Goal: Transaction & Acquisition: Purchase product/service

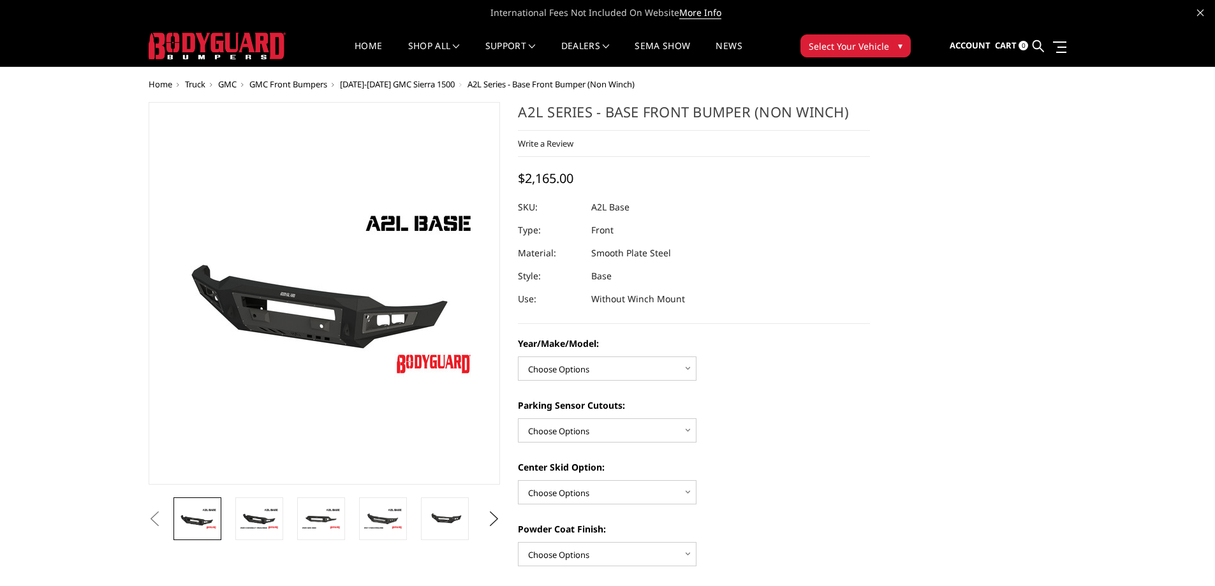
click at [305, 84] on span "GMC Front Bumpers" at bounding box center [288, 83] width 78 height 11
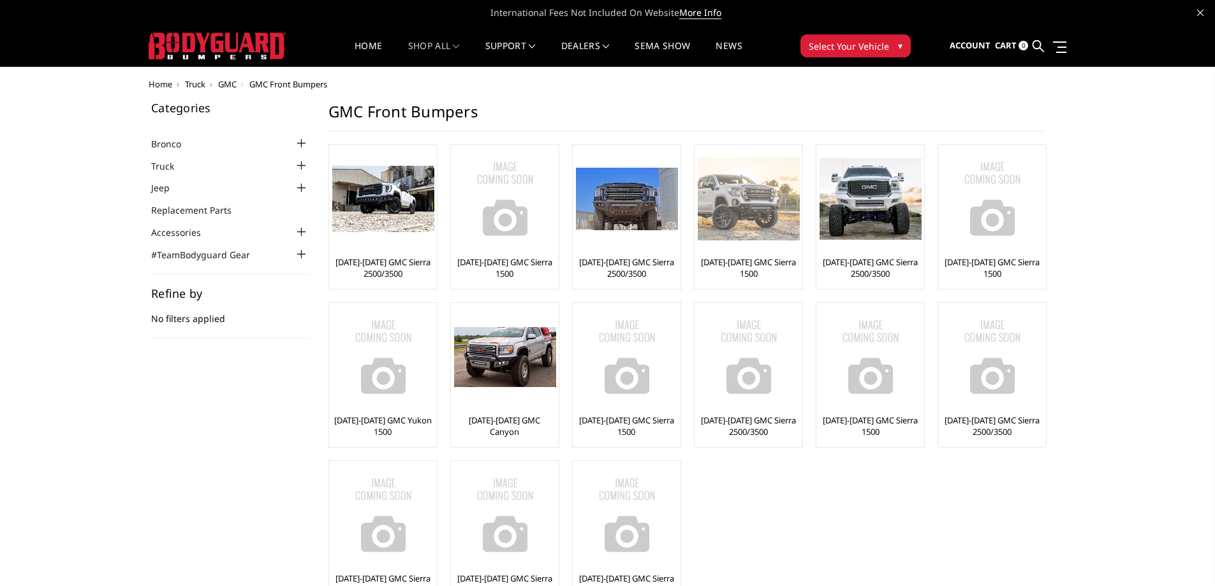
click at [757, 209] on img at bounding box center [749, 199] width 102 height 82
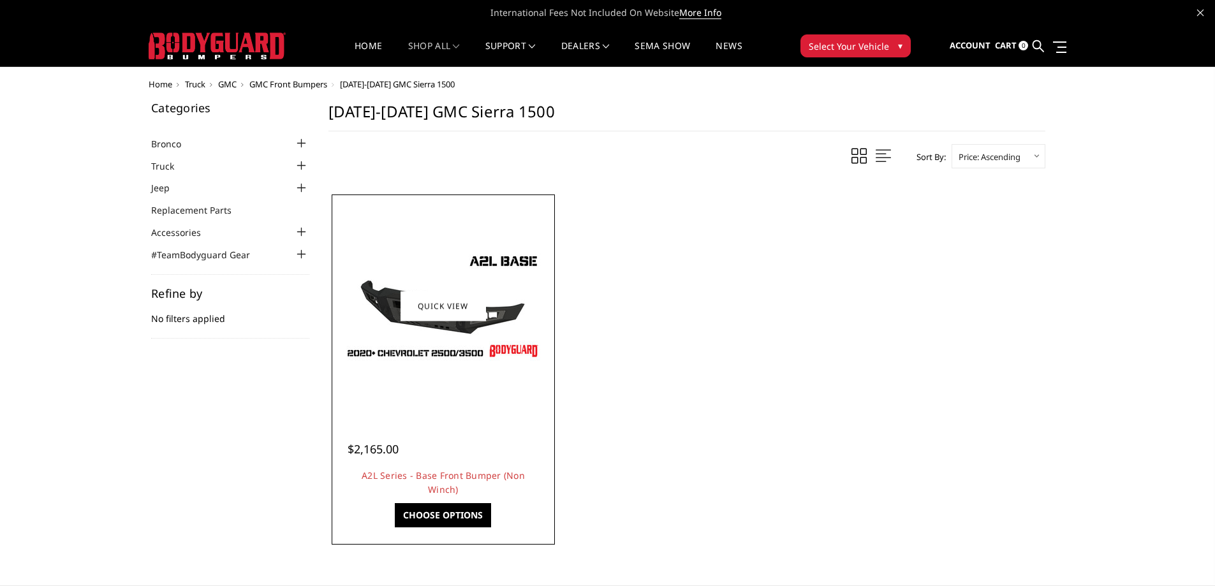
click at [427, 322] on img at bounding box center [443, 306] width 204 height 115
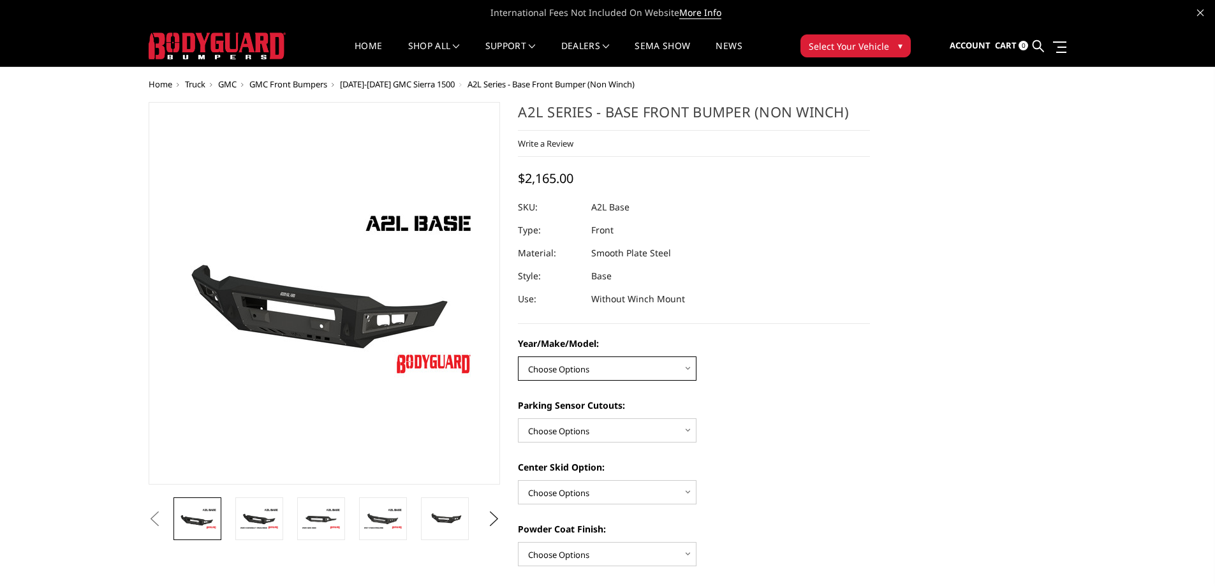
click at [628, 374] on select "Choose Options Chevrolet 15-19 2500/3500 Chevrolet 19-21 1500 Chevrolet 15-20 C…" at bounding box center [607, 368] width 179 height 24
select select "4340"
click at [518, 356] on select "Choose Options Chevrolet 15-19 2500/3500 Chevrolet 19-21 1500 Chevrolet 15-20 C…" at bounding box center [607, 368] width 179 height 24
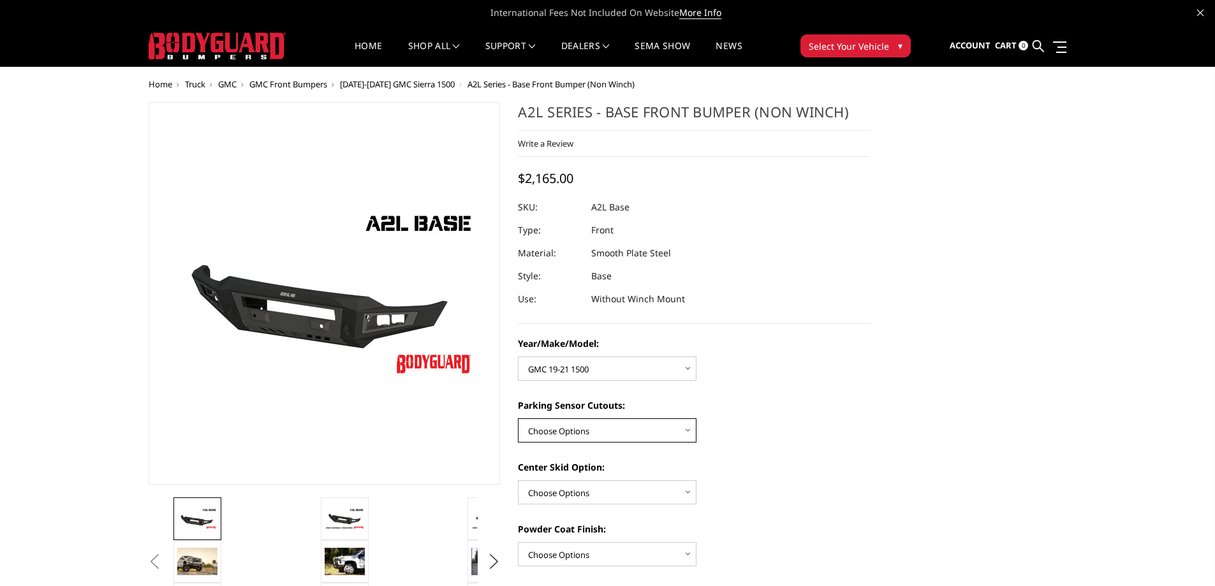
click at [656, 423] on select "Choose Options Yes - With Parking Sensor Cutouts No - Without Parking Sensor Cu…" at bounding box center [607, 430] width 179 height 24
select select "4328"
click at [518, 418] on select "Choose Options Yes - With Parking Sensor Cutouts No - Without Parking Sensor Cu…" at bounding box center [607, 430] width 179 height 24
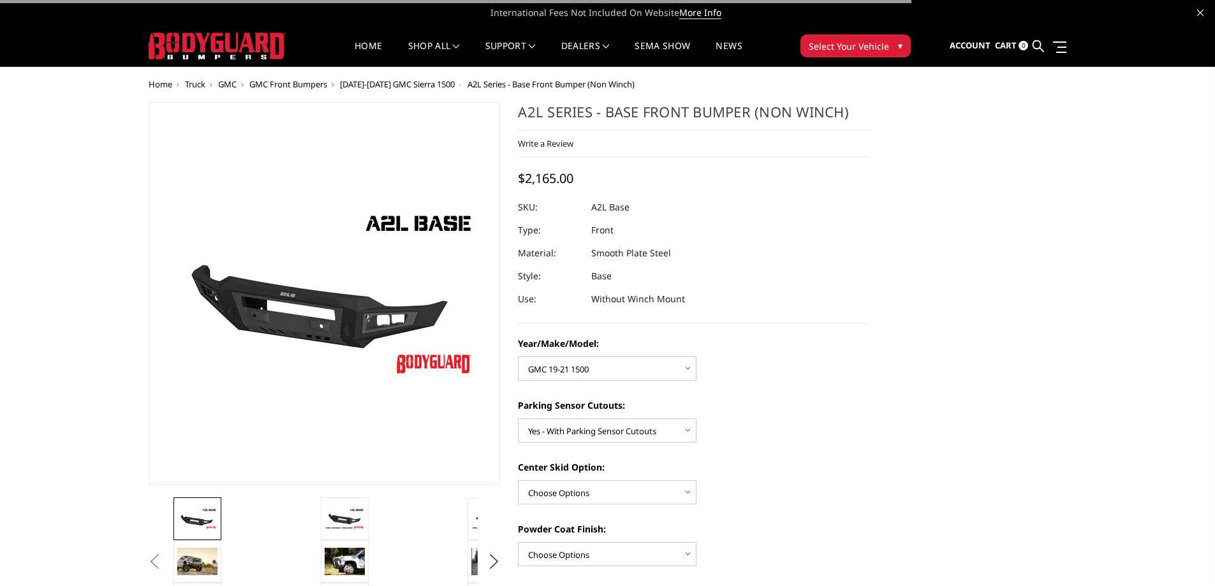
click at [783, 406] on label "Parking Sensor Cutouts:" at bounding box center [694, 405] width 352 height 13
click at [696, 418] on select "Choose Options Yes - With Parking Sensor Cutouts No - Without Parking Sensor Cu…" at bounding box center [607, 430] width 179 height 24
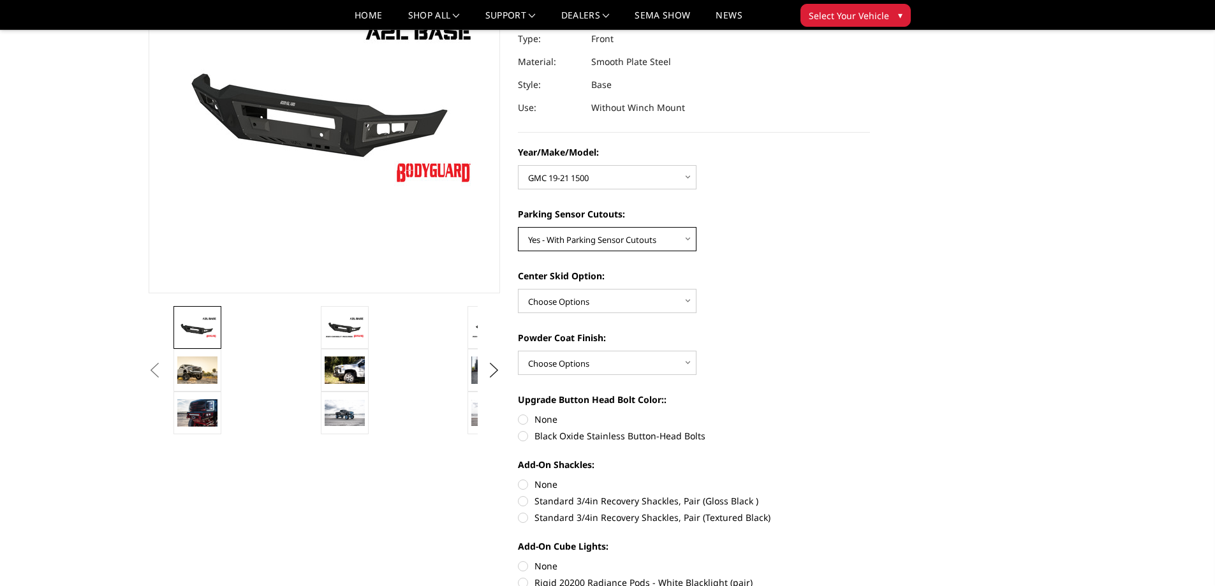
scroll to position [191, 0]
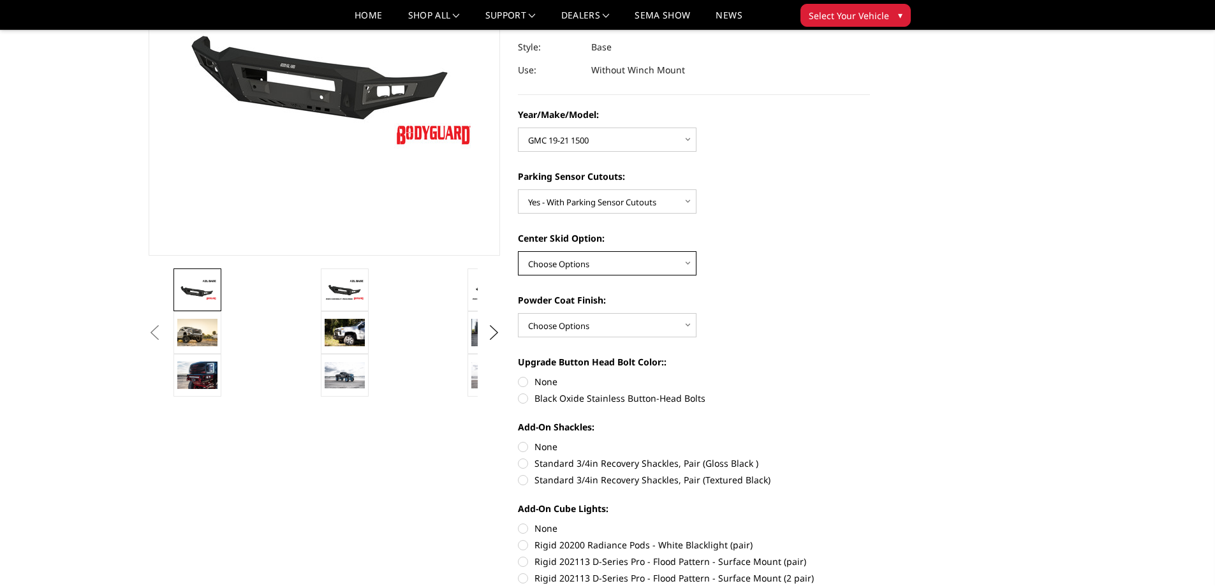
click at [582, 269] on select "Choose Options Single Light Bar Cutout" at bounding box center [607, 263] width 179 height 24
select select "4304"
click at [518, 251] on select "Choose Options Single Light Bar Cutout" at bounding box center [607, 263] width 179 height 24
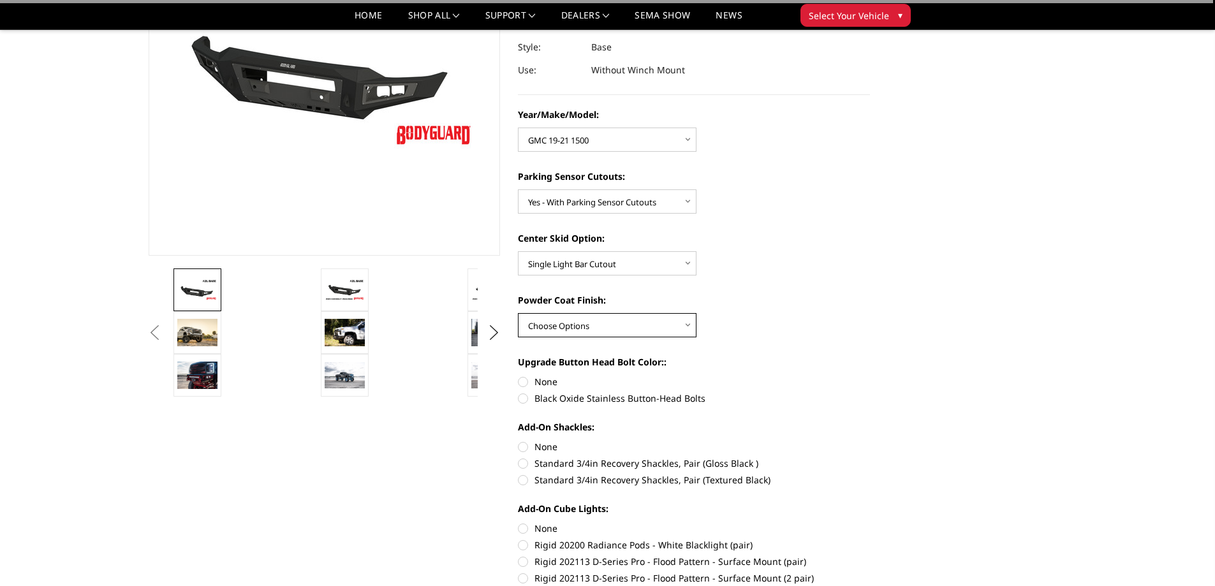
click at [608, 321] on select "Choose Options Bare metal (included) Texture Black Powder Coat" at bounding box center [607, 325] width 179 height 24
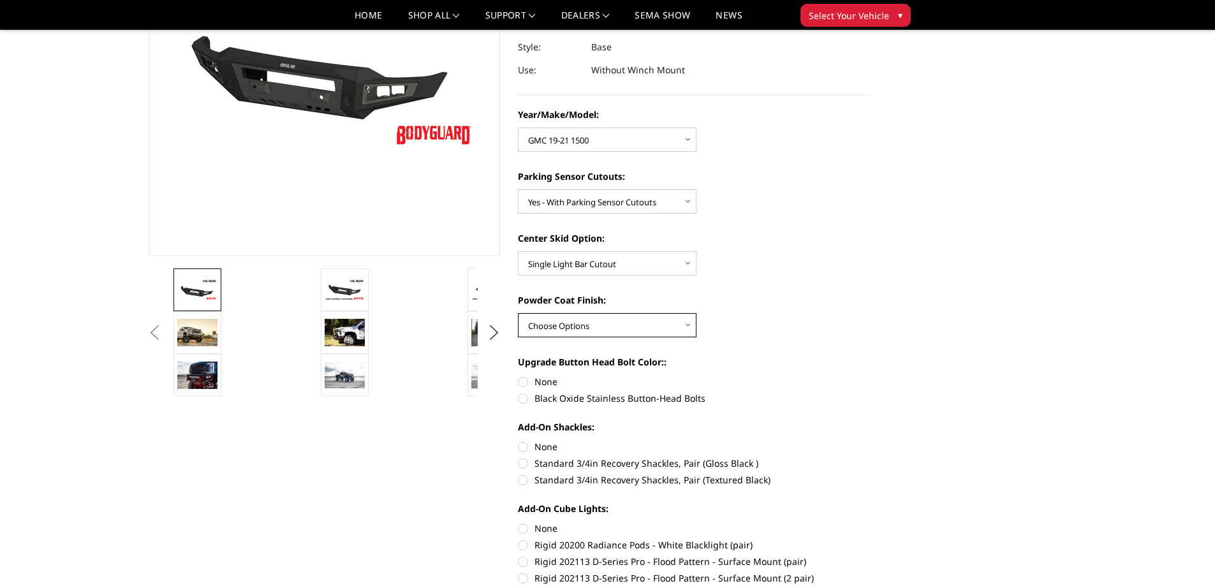
select select "4286"
click at [518, 313] on select "Choose Options Bare metal (included) Texture Black Powder Coat" at bounding box center [607, 325] width 179 height 24
click at [525, 398] on label "Black Oxide Stainless Button-Head Bolts" at bounding box center [694, 398] width 352 height 13
click at [870, 376] on input "Black Oxide Stainless Button-Head Bolts" at bounding box center [870, 375] width 1 height 1
radio input "true"
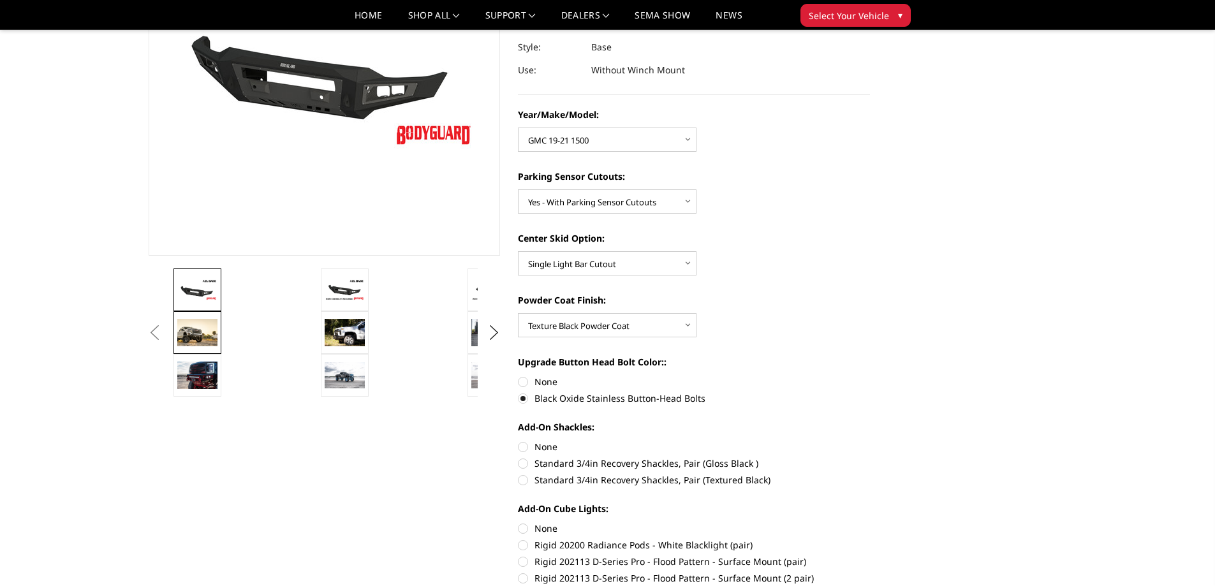
click at [202, 333] on img at bounding box center [197, 332] width 40 height 27
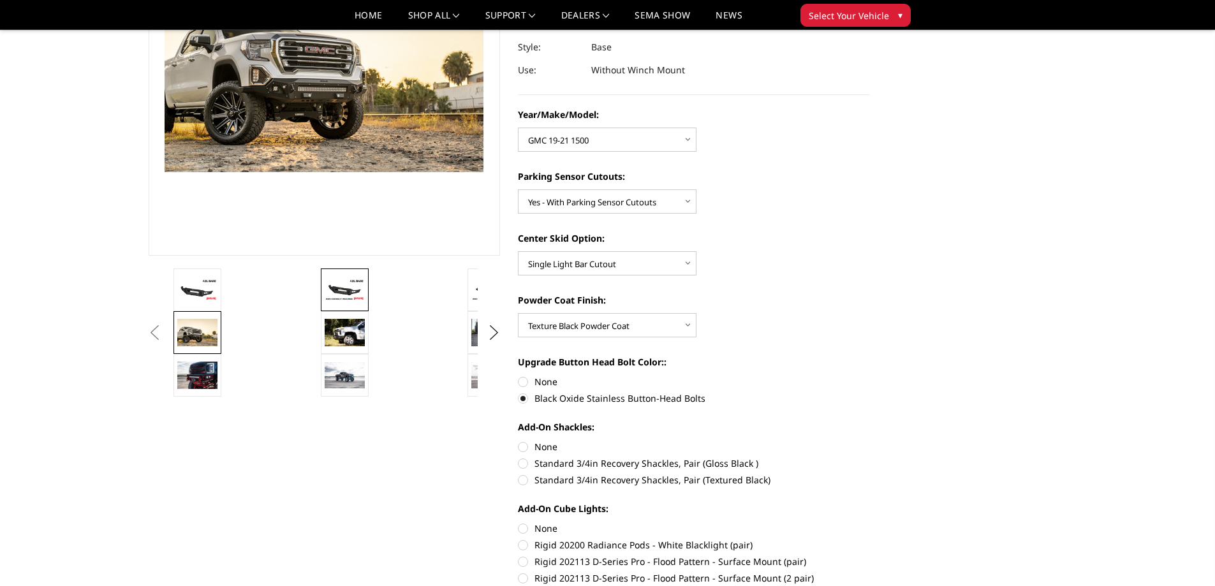
click at [354, 286] on img at bounding box center [345, 290] width 40 height 22
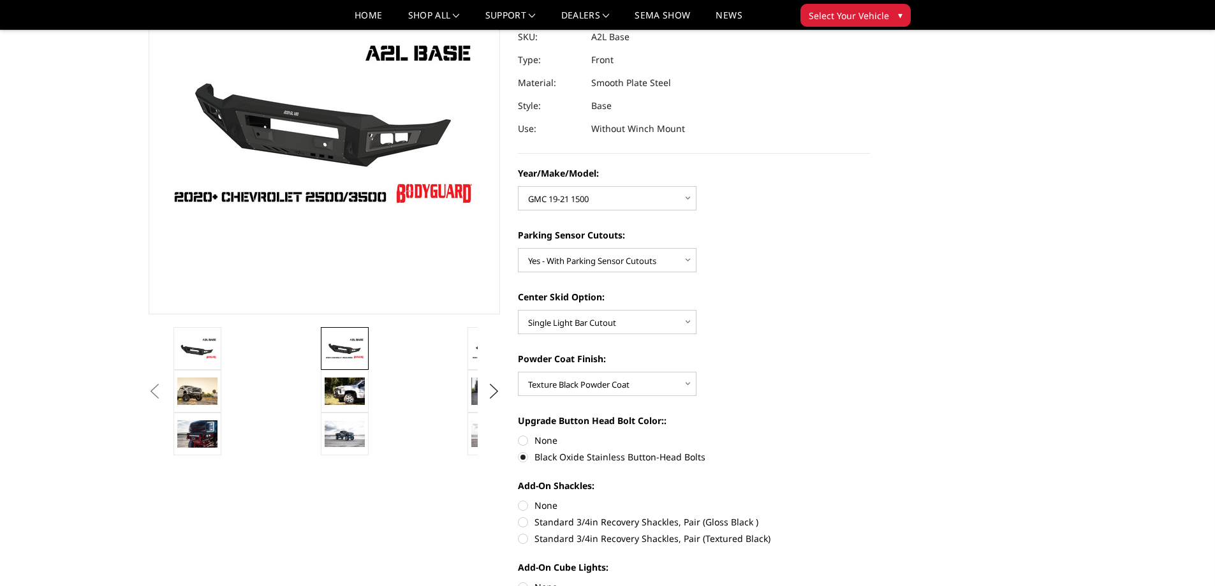
scroll to position [64, 0]
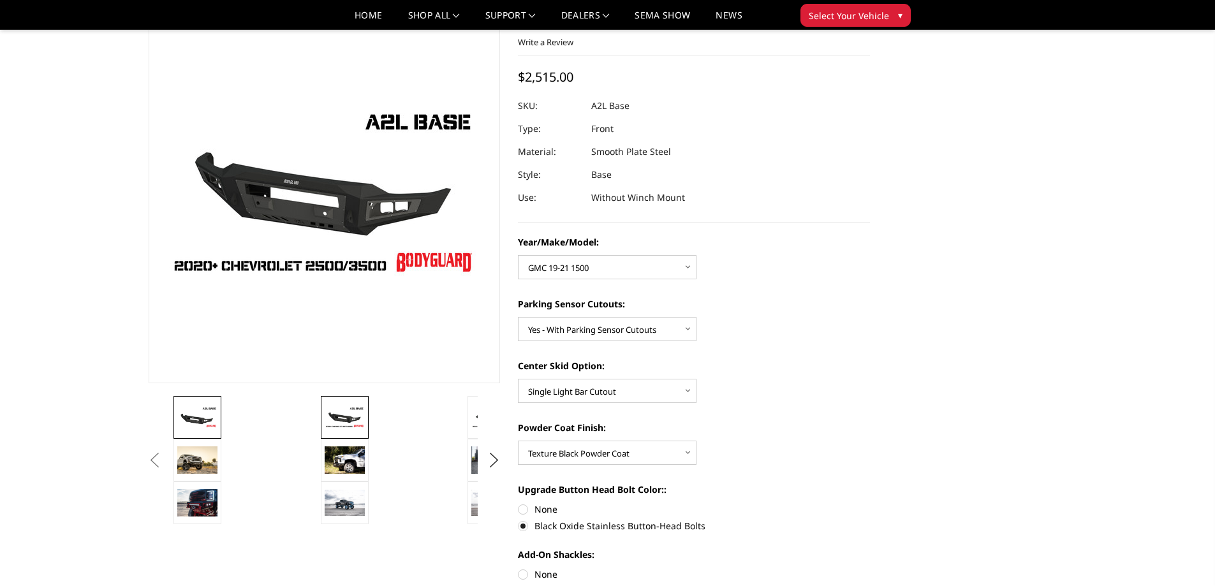
click at [200, 416] on img at bounding box center [197, 417] width 40 height 22
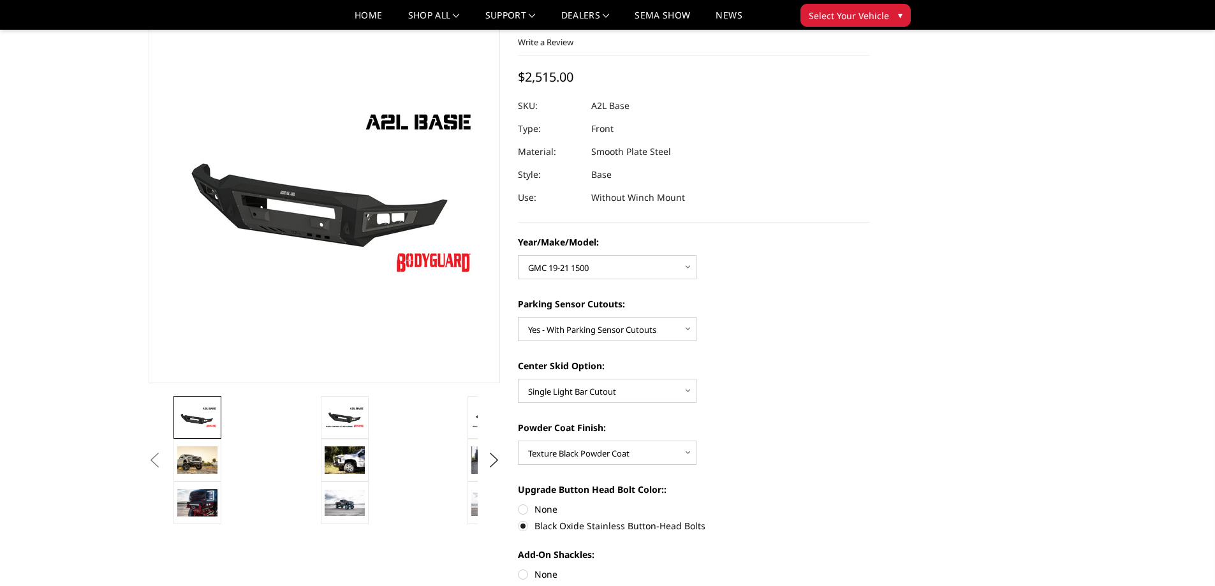
click at [165, 469] on button "Previous" at bounding box center [154, 460] width 19 height 19
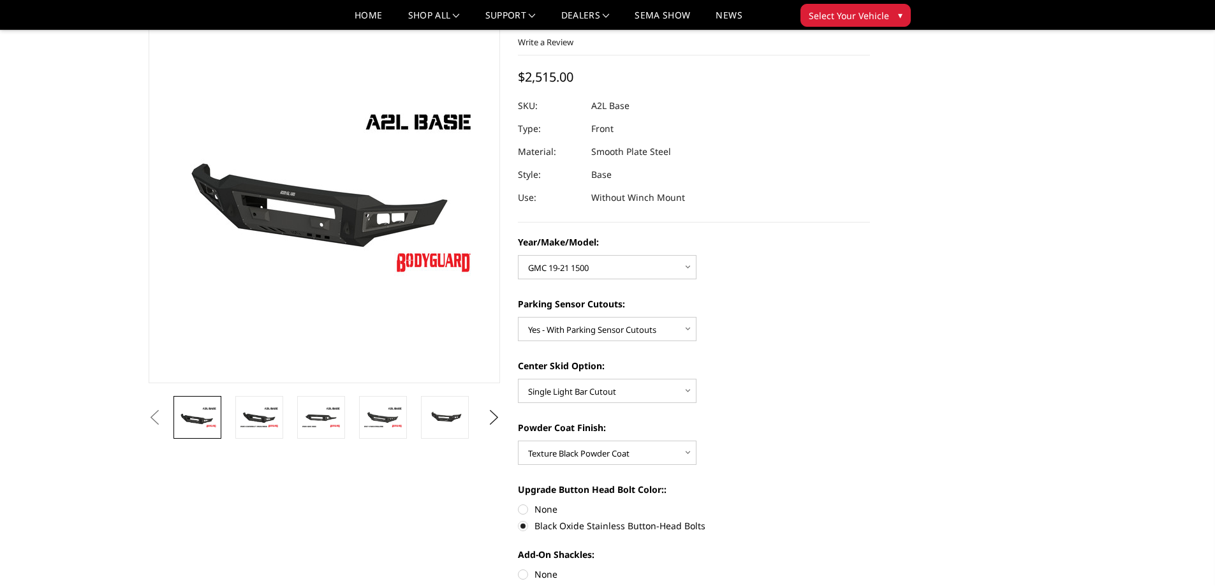
click at [503, 415] on button "Next" at bounding box center [493, 417] width 19 height 19
click at [498, 418] on button "Next" at bounding box center [493, 417] width 19 height 19
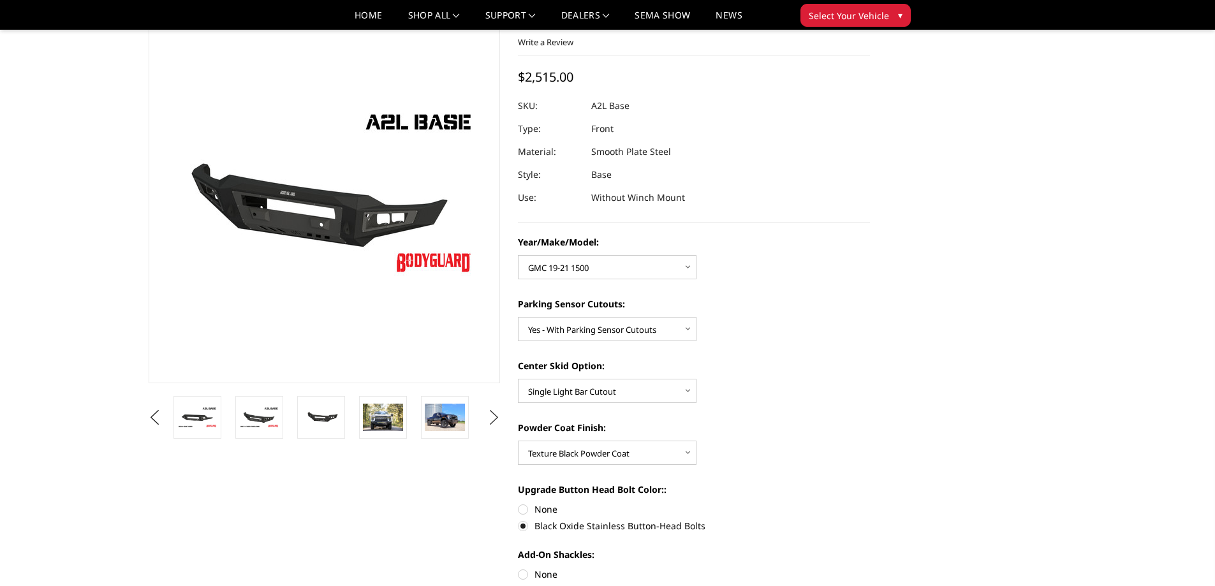
click at [498, 418] on button "Next" at bounding box center [493, 417] width 19 height 19
click at [389, 413] on img at bounding box center [383, 417] width 40 height 27
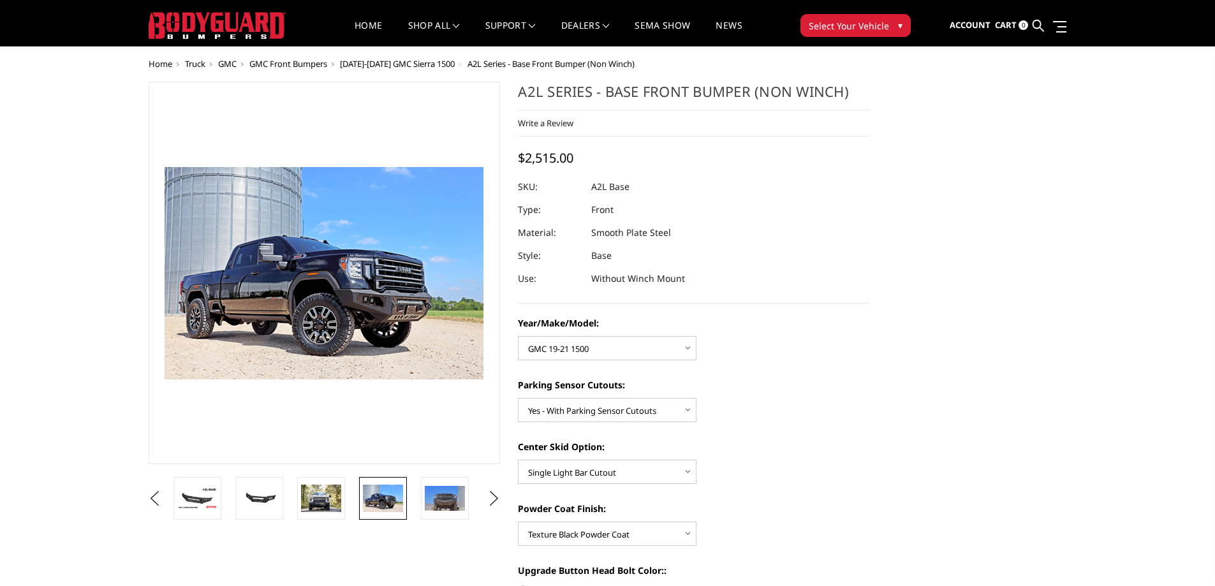
scroll to position [0, 0]
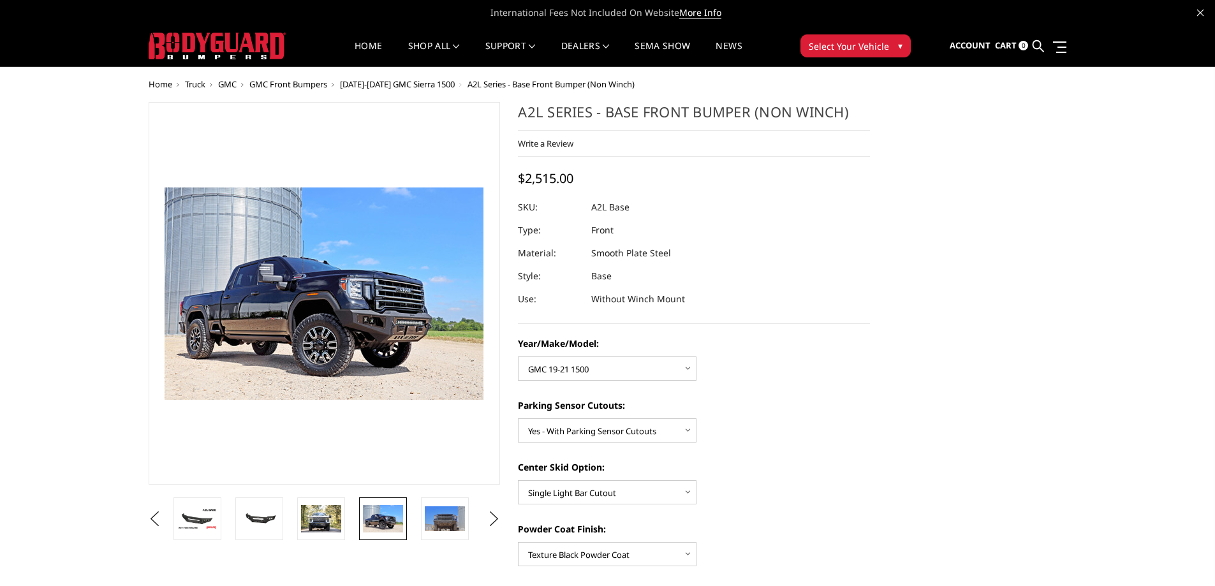
click at [221, 80] on span "GMC" at bounding box center [227, 83] width 18 height 11
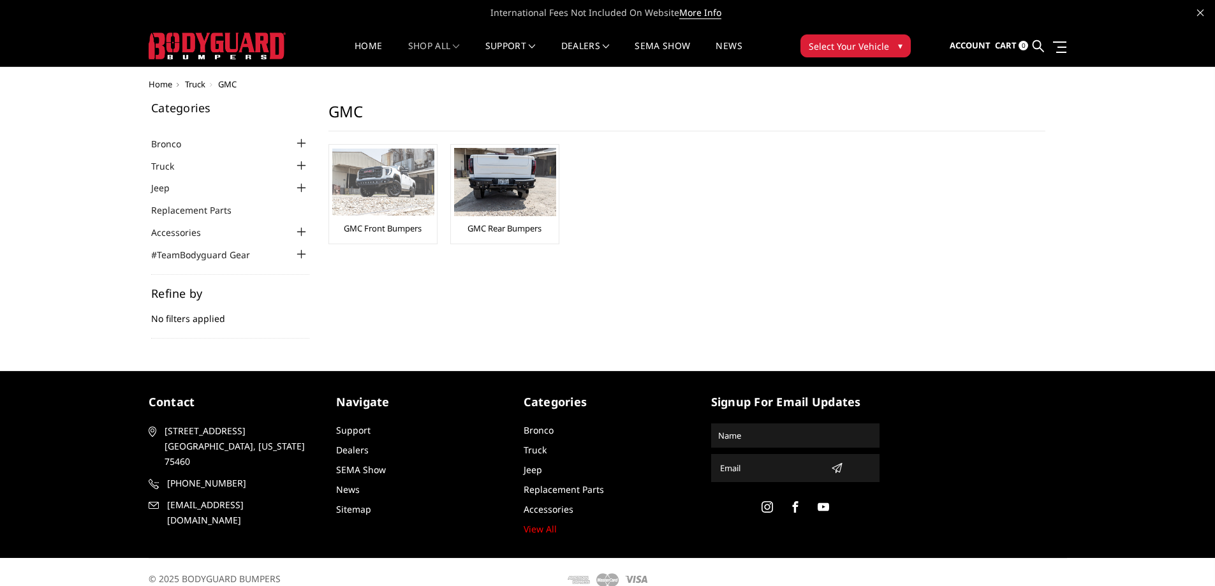
click at [412, 184] on img at bounding box center [383, 182] width 102 height 67
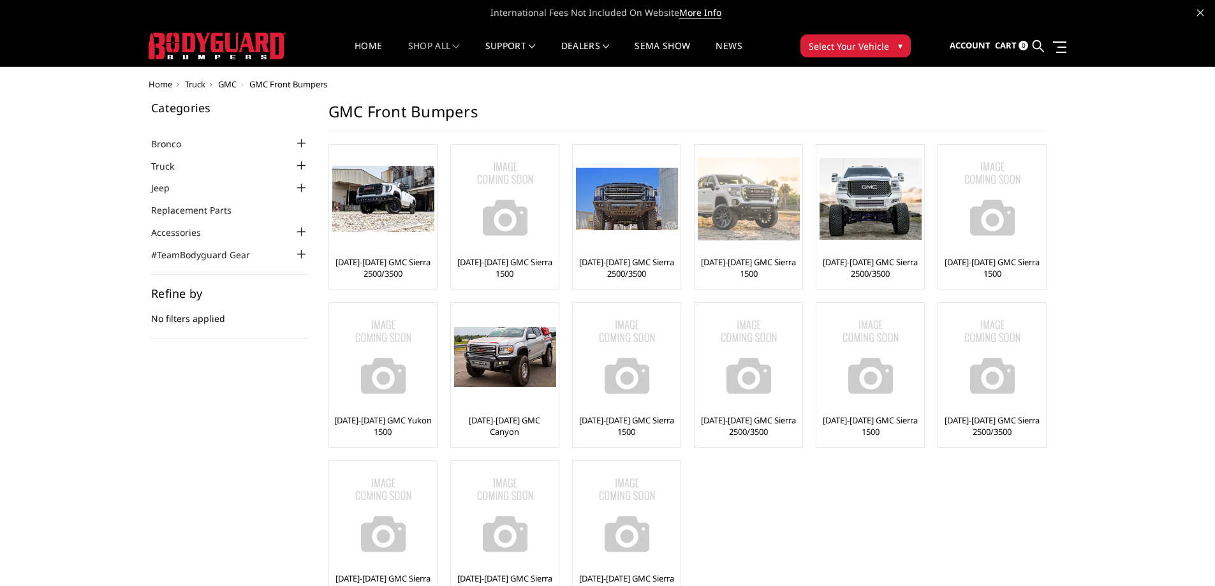
click at [762, 204] on img at bounding box center [749, 199] width 102 height 82
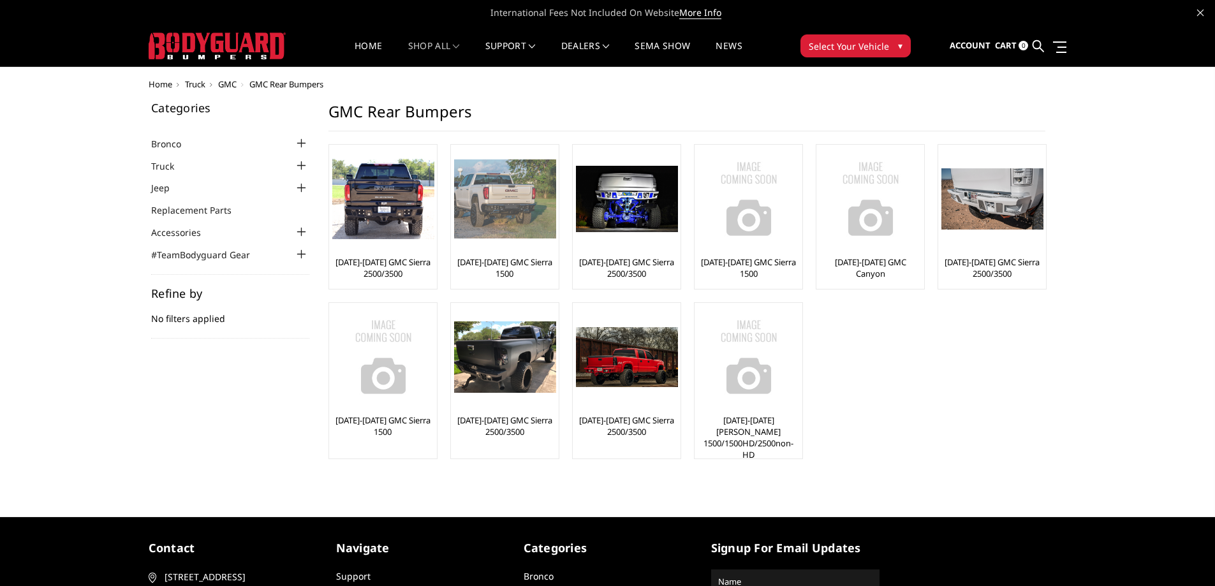
click at [520, 196] on img at bounding box center [505, 198] width 102 height 78
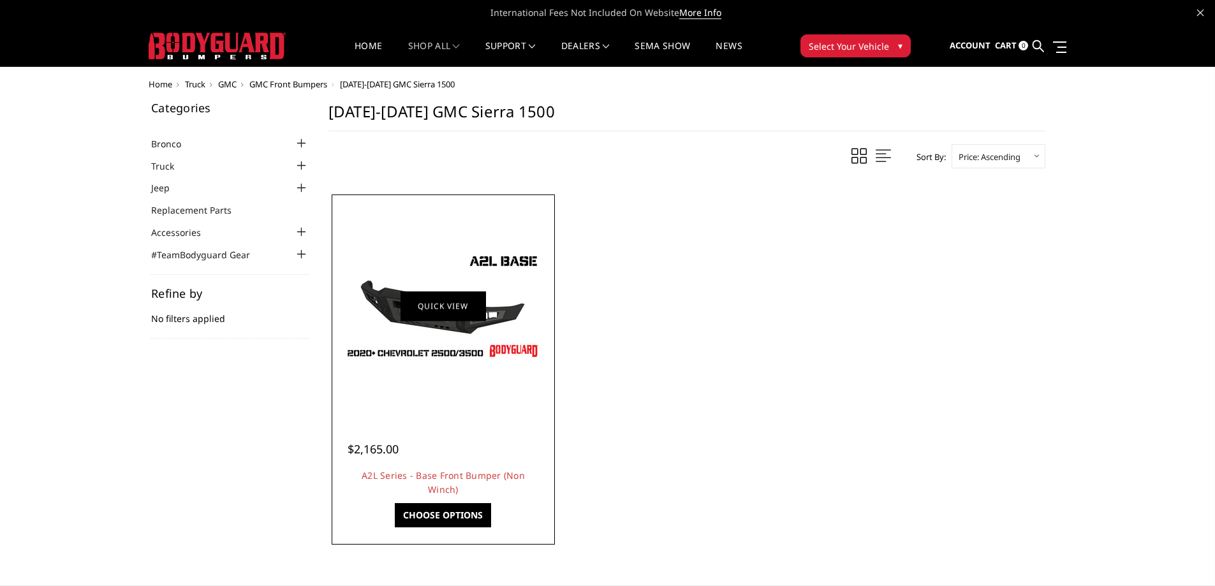
click at [478, 314] on link "Quick view" at bounding box center [442, 306] width 85 height 30
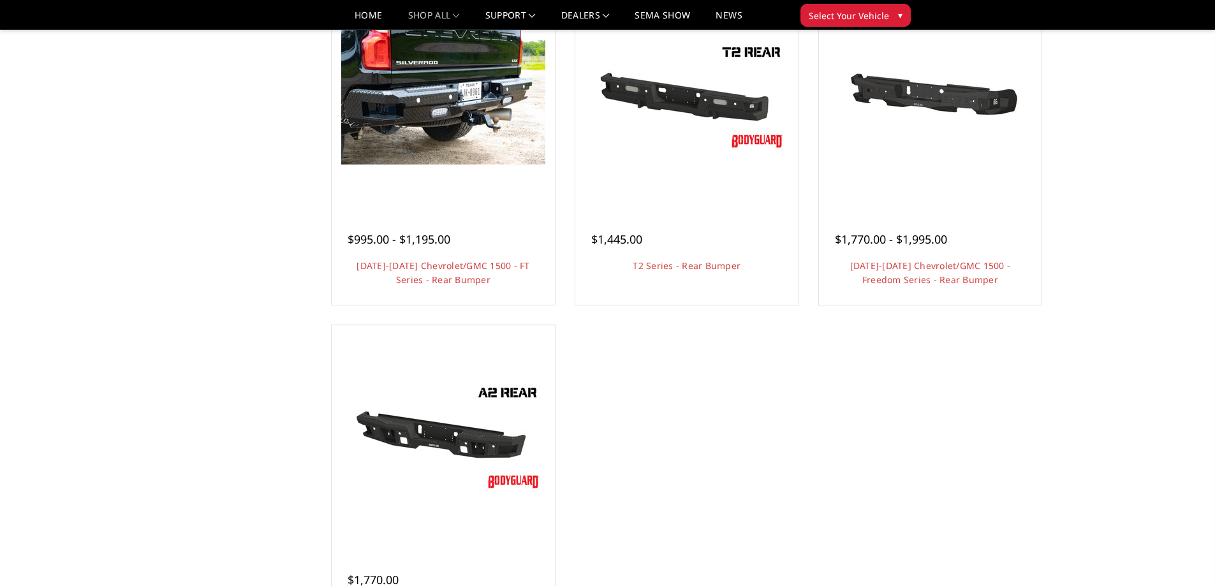
scroll to position [510, 0]
